Goal: Information Seeking & Learning: Learn about a topic

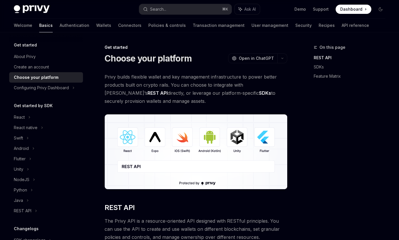
scroll to position [83, 0]
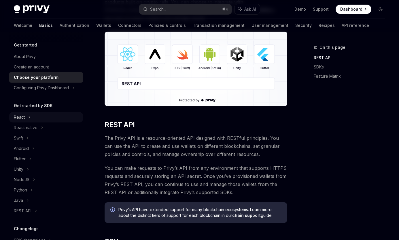
click at [19, 117] on div "React" at bounding box center [19, 117] width 11 height 7
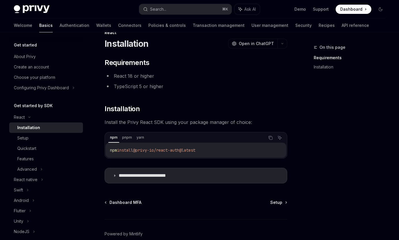
scroll to position [16, 0]
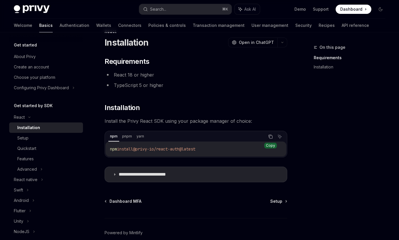
click at [274, 137] on button "Copy the contents from the code block" at bounding box center [270, 136] width 7 height 7
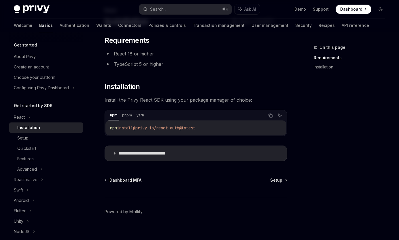
scroll to position [41, 0]
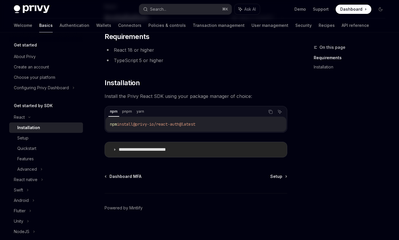
click at [223, 148] on summary "**********" at bounding box center [196, 149] width 182 height 15
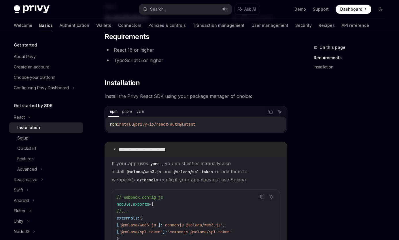
click at [223, 148] on summary "**********" at bounding box center [196, 149] width 182 height 15
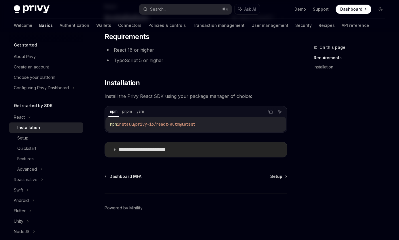
scroll to position [44, 0]
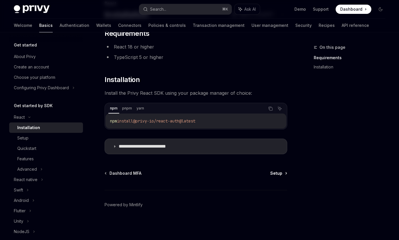
click at [284, 174] on link "Setup" at bounding box center [278, 173] width 16 height 6
type textarea "*"
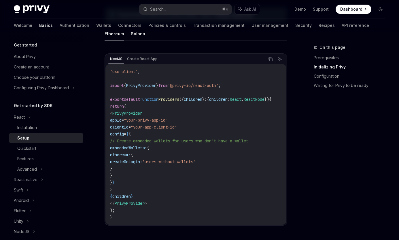
scroll to position [201, 0]
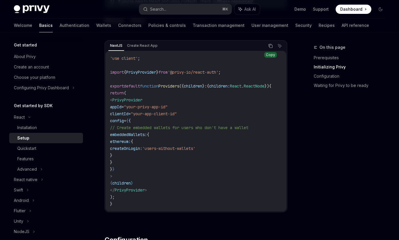
click at [272, 48] on button "Copy the contents from the code block" at bounding box center [270, 45] width 7 height 7
click at [192, 9] on button "Search... ⌘ K" at bounding box center [185, 9] width 93 height 10
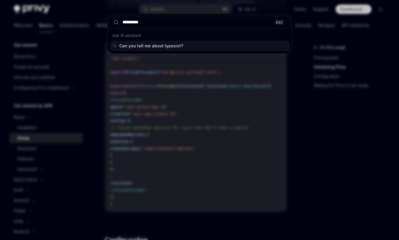
type input "**********"
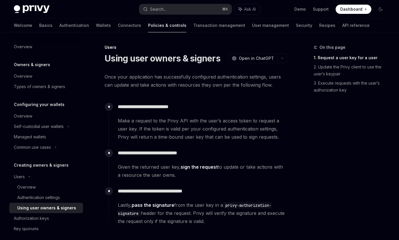
click at [224, 78] on span "Once your application has successfully configured authentication settings, user…" at bounding box center [196, 81] width 183 height 16
click at [171, 9] on button "Search... ⌘ K" at bounding box center [185, 9] width 93 height 10
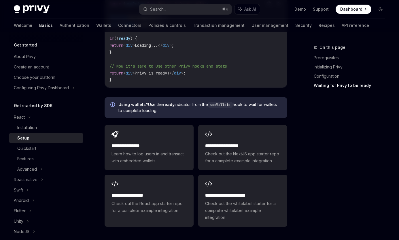
scroll to position [723, 0]
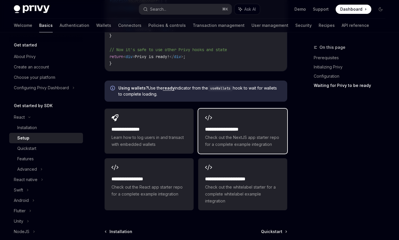
click at [223, 127] on div "**********" at bounding box center [242, 130] width 89 height 45
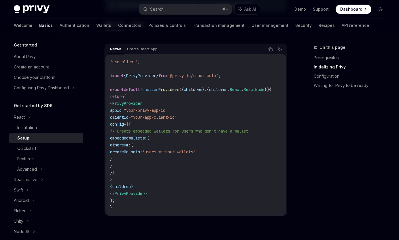
scroll to position [194, 0]
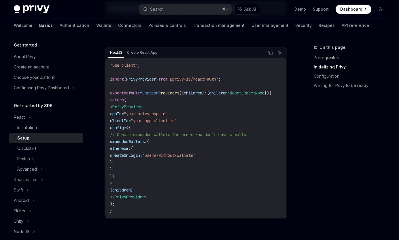
drag, startPoint x: 125, startPoint y: 114, endPoint x: 165, endPoint y: 176, distance: 73.6
click at [165, 176] on code "'use client' ; import { PrivyProvider } from '@privy-io/react-auth' ; export de…" at bounding box center [197, 138] width 175 height 152
copy code "appId = "your-privy-app-id" clientId = "your-app-client-id" config = { { // Cre…"
click at [163, 178] on code "'use client' ; import { PrivyProvider } from '@privy-io/react-auth' ; export de…" at bounding box center [197, 138] width 175 height 152
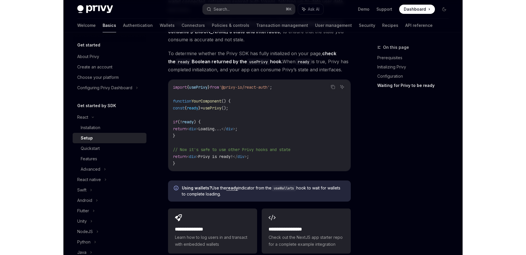
scroll to position [625, 0]
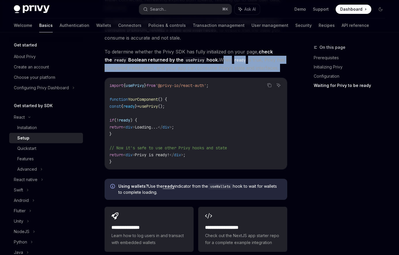
drag, startPoint x: 216, startPoint y: 69, endPoint x: 280, endPoint y: 81, distance: 64.9
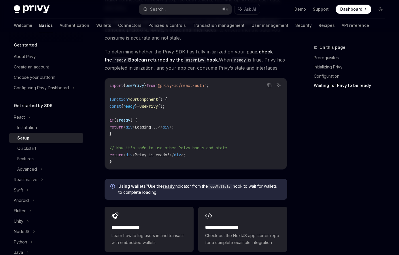
type textarea "*"
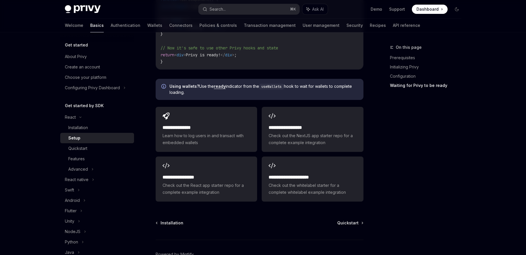
scroll to position [707, 0]
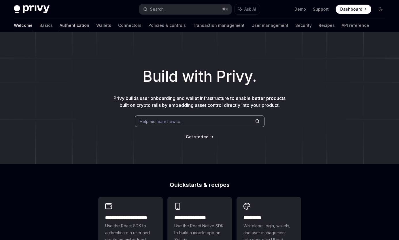
click at [60, 27] on link "Authentication" at bounding box center [75, 25] width 30 height 14
type textarea "*"
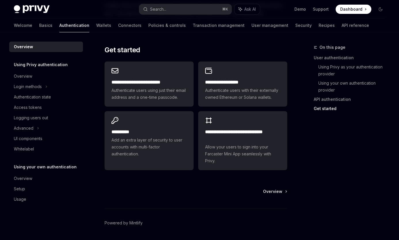
scroll to position [492, 0]
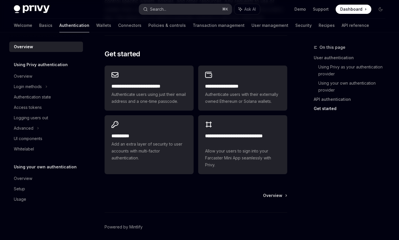
click at [201, 7] on button "Search... ⌘ K" at bounding box center [185, 9] width 93 height 10
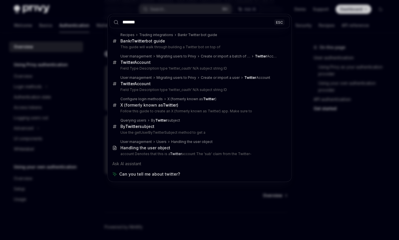
type input "*******"
click at [333, 153] on div "******* ESC Recipes Trading integrations Bankr Twitter bot guide Bankr Twitter …" at bounding box center [199, 120] width 399 height 240
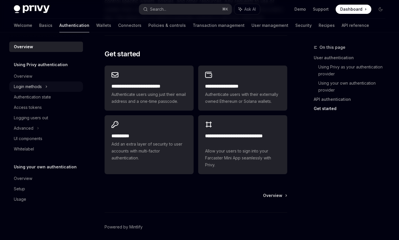
click at [46, 88] on icon at bounding box center [46, 86] width 2 height 7
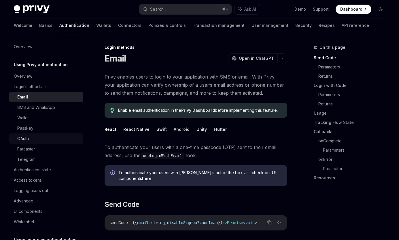
click at [53, 138] on div "OAuth" at bounding box center [48, 138] width 62 height 7
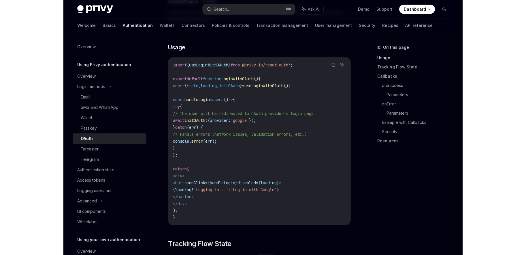
scroll to position [354, 0]
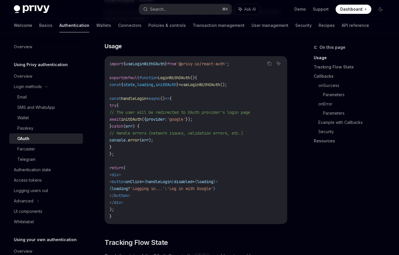
type textarea "*"
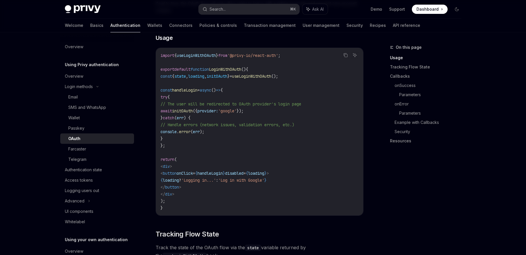
scroll to position [356, 0]
drag, startPoint x: 309, startPoint y: 68, endPoint x: 166, endPoint y: 66, distance: 143.0
click at [166, 66] on code "import { useLoginWithOAuth } from '@privy-io/react-auth' ; export default funct…" at bounding box center [260, 131] width 198 height 159
copy span "const { state , loading , initOAuth } = useLoginWithOAuth ();"
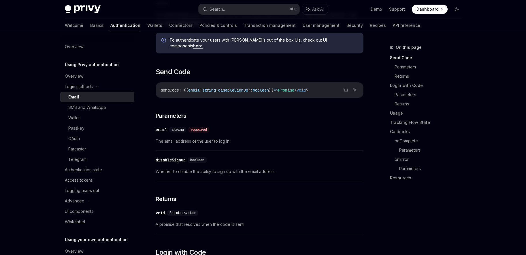
scroll to position [131, 0]
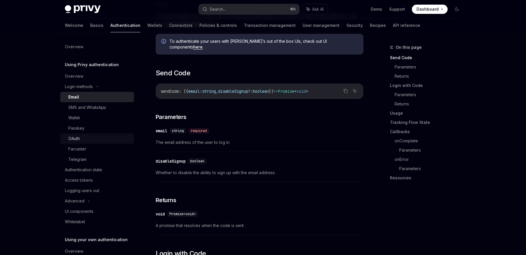
click at [108, 139] on div "OAuth" at bounding box center [99, 138] width 62 height 7
type textarea "*"
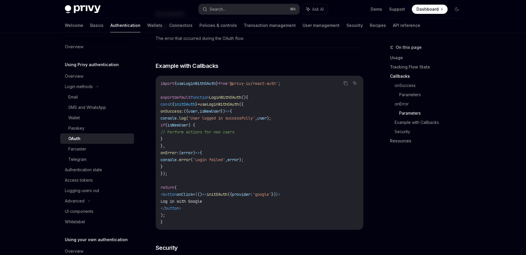
scroll to position [1030, 0]
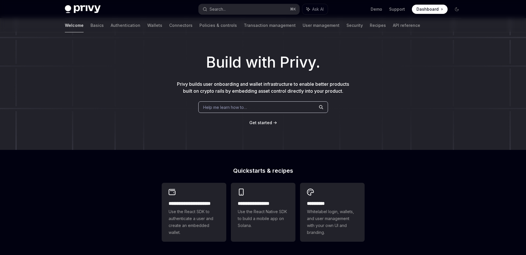
scroll to position [3, 0]
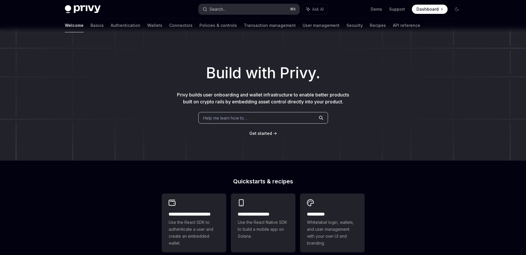
click at [251, 10] on button "Search... ⌘ K" at bounding box center [249, 9] width 101 height 10
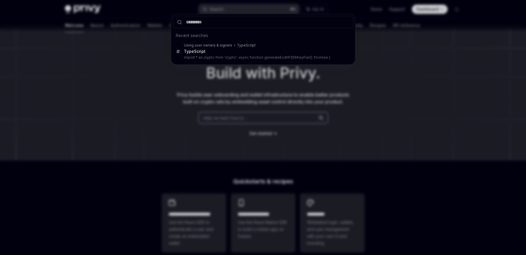
type input "**********"
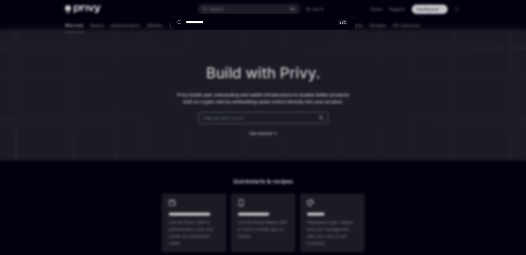
click at [261, 25] on input "**********" at bounding box center [263, 22] width 180 height 12
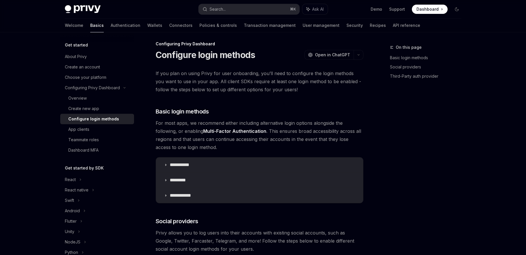
type textarea "*"
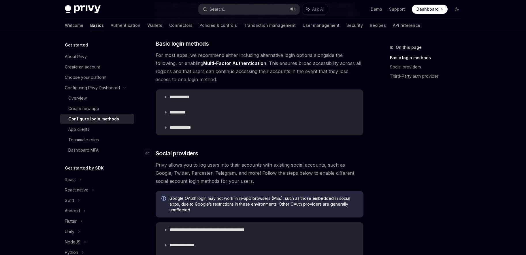
scroll to position [170, 0]
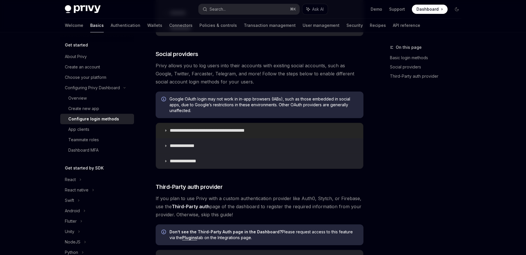
click at [164, 130] on icon at bounding box center [165, 130] width 3 height 3
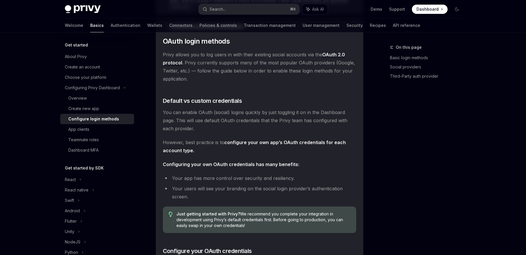
scroll to position [278, 0]
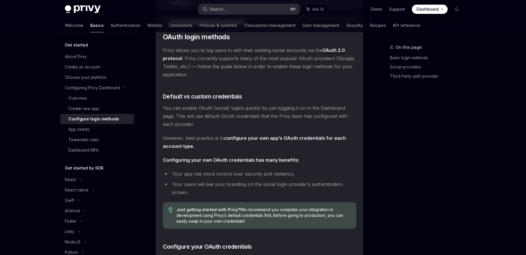
click at [261, 11] on button "Search... ⌘ K" at bounding box center [249, 9] width 101 height 10
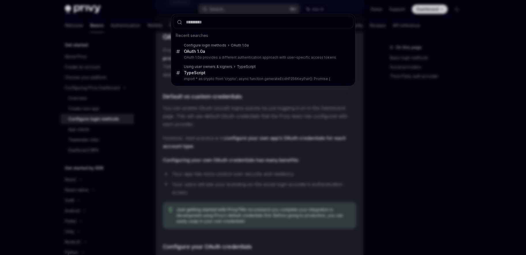
type input "**********"
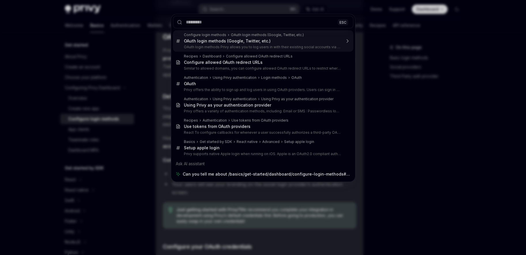
scroll to position [0, 0]
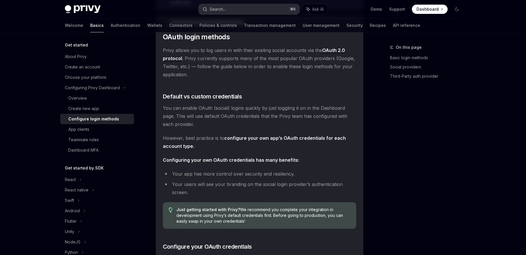
click at [223, 7] on div "Search..." at bounding box center [218, 9] width 16 height 7
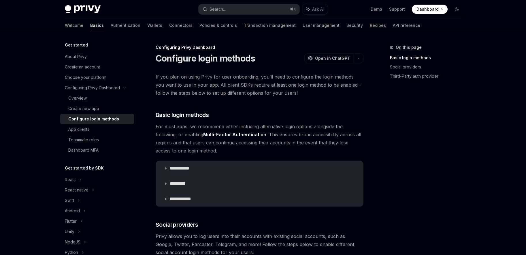
click at [309, 91] on span "If you plan on using Privy for user onboarding, you’ll need to configure the lo…" at bounding box center [260, 85] width 208 height 24
click at [76, 46] on h5 "Get started" at bounding box center [76, 45] width 23 height 7
click at [90, 27] on link "Basics" at bounding box center [97, 25] width 14 height 14
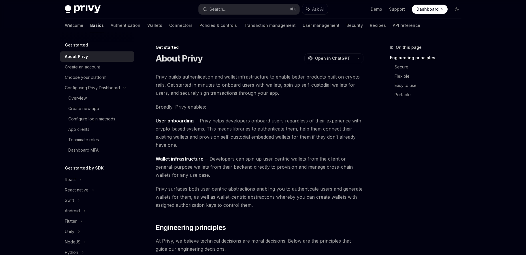
click at [84, 12] on img at bounding box center [83, 9] width 36 height 8
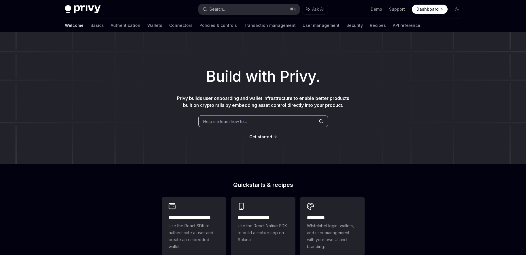
click at [226, 10] on button "Search... ⌘ K" at bounding box center [249, 9] width 101 height 10
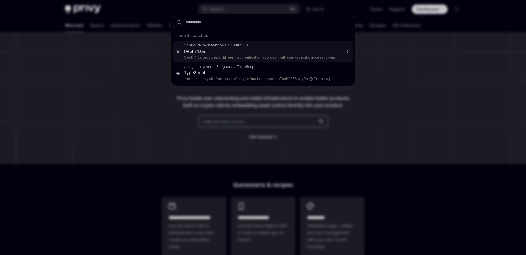
type textarea "*"
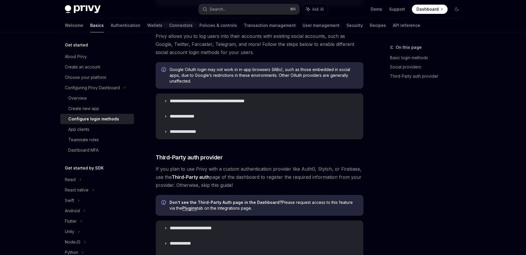
scroll to position [201, 0]
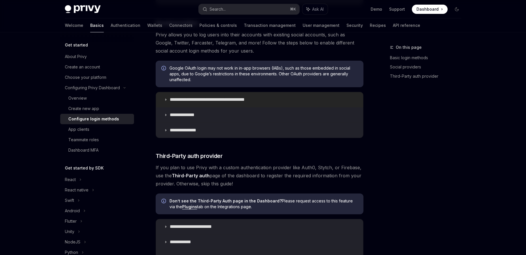
click at [166, 99] on icon at bounding box center [165, 99] width 3 height 3
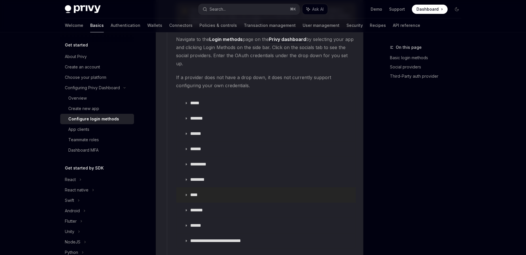
scroll to position [656, 0]
click at [184, 238] on icon at bounding box center [185, 239] width 3 height 3
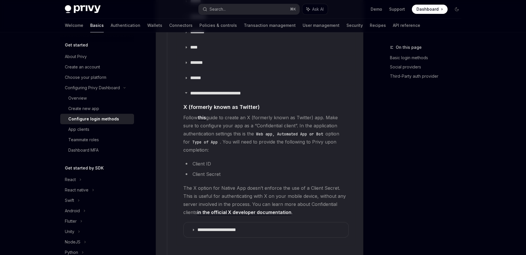
scroll to position [807, 0]
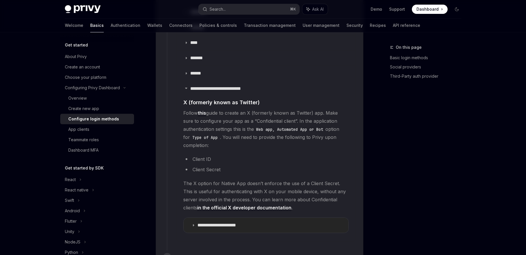
click at [189, 217] on summary "**********" at bounding box center [266, 224] width 165 height 15
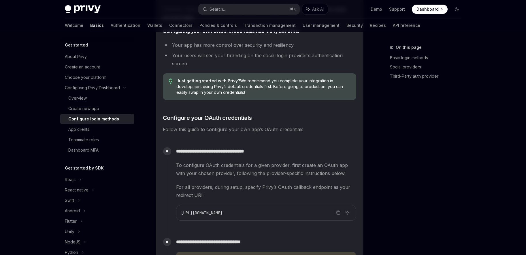
scroll to position [414, 0]
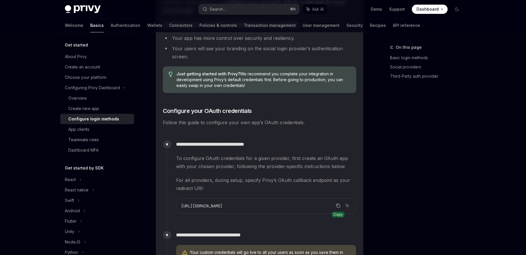
click at [341, 204] on button "Copy the contents from the code block" at bounding box center [337, 204] width 7 height 7
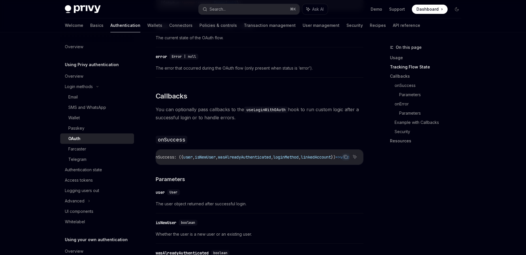
scroll to position [0, 31]
click at [308, 200] on span "The user object returned after successful login." at bounding box center [260, 203] width 208 height 7
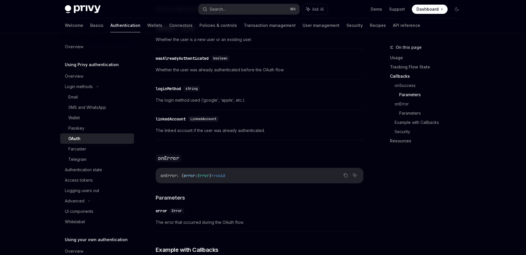
scroll to position [864, 0]
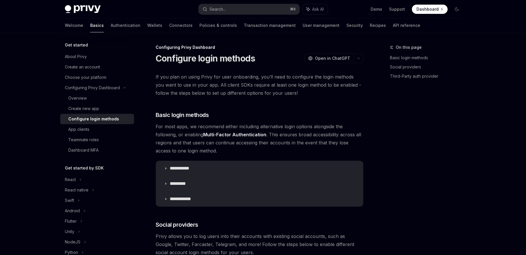
scroll to position [500, 0]
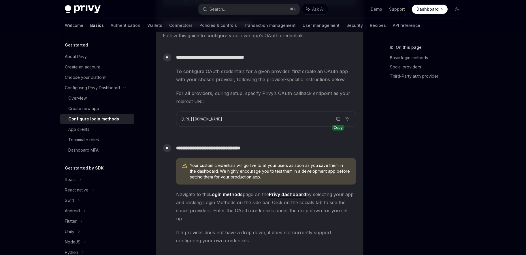
click at [339, 116] on icon "Copy the contents from the code block" at bounding box center [338, 118] width 5 height 5
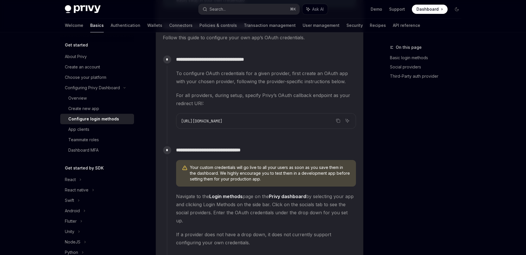
scroll to position [494, 0]
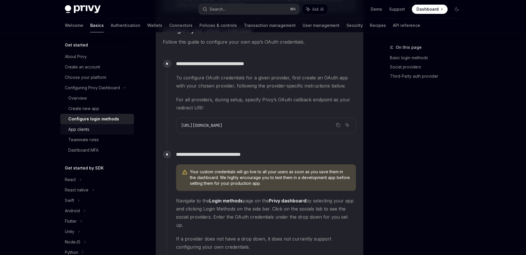
click at [91, 129] on div "App clients" at bounding box center [99, 129] width 62 height 7
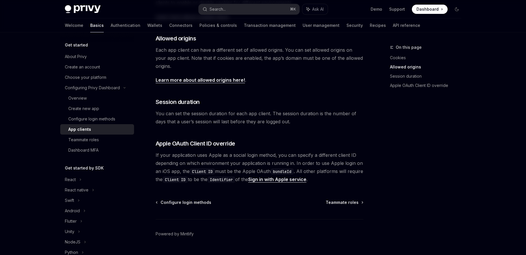
scroll to position [191, 0]
click at [400, 76] on link "Session duration" at bounding box center [428, 75] width 76 height 9
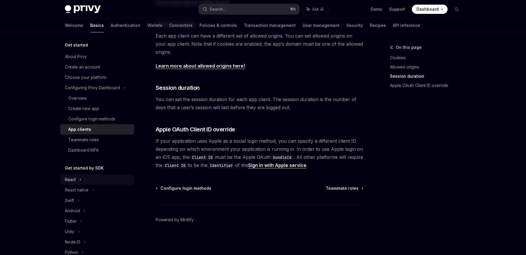
click at [73, 178] on div "React" at bounding box center [70, 179] width 11 height 7
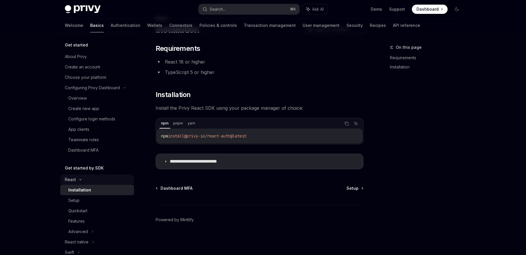
scroll to position [29, 0]
click at [82, 201] on div "Setup" at bounding box center [99, 200] width 62 height 7
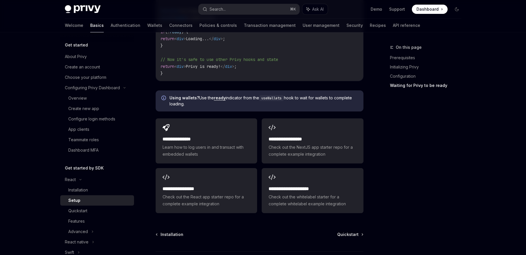
scroll to position [698, 0]
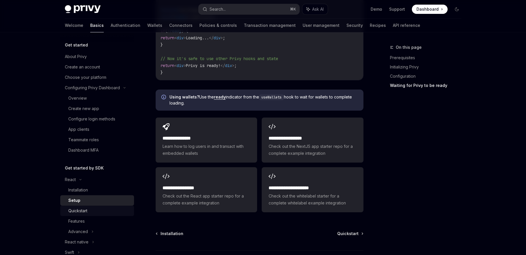
click at [77, 210] on div "Quickstart" at bounding box center [77, 210] width 19 height 7
type textarea "*"
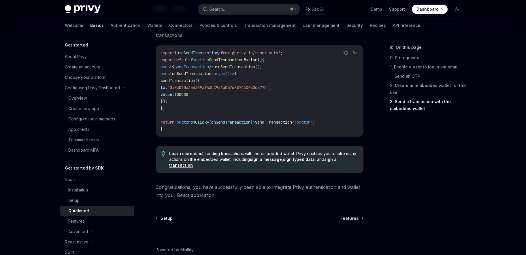
scroll to position [582, 0]
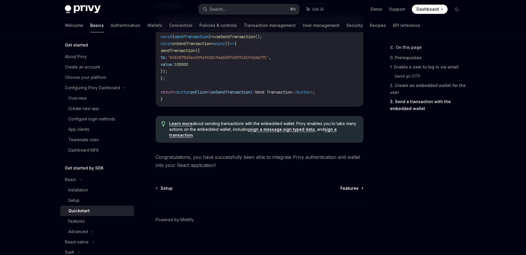
click at [356, 188] on span "Features" at bounding box center [349, 188] width 18 height 6
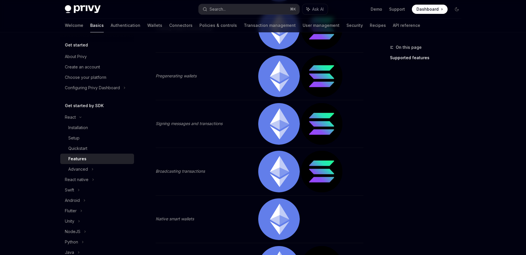
scroll to position [291, 0]
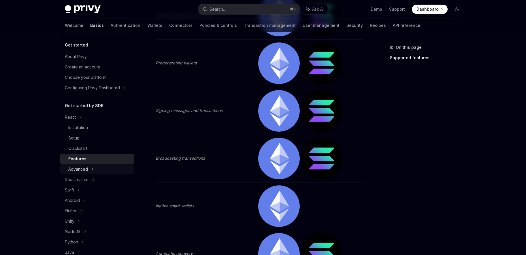
click at [84, 170] on div "Advanced" at bounding box center [78, 168] width 20 height 7
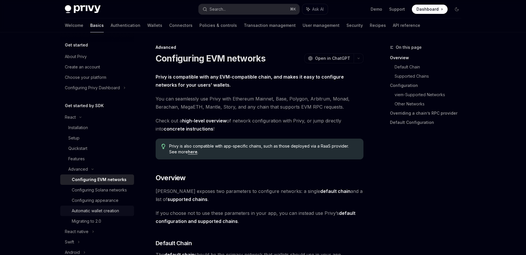
click at [114, 212] on div "Automatic wallet creation" at bounding box center [95, 210] width 47 height 7
type textarea "*"
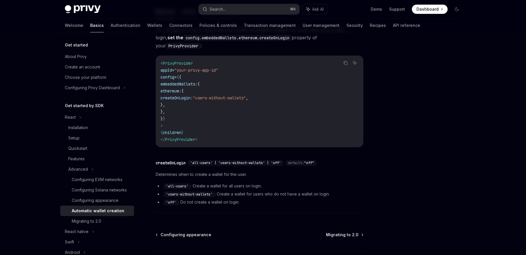
scroll to position [182, 0]
